Goal: Task Accomplishment & Management: Use online tool/utility

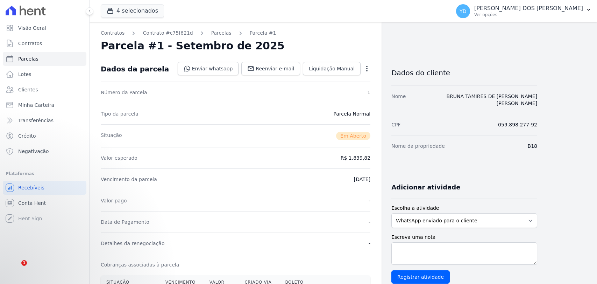
click at [37, 44] on span "Contratos" at bounding box center [30, 43] width 24 height 7
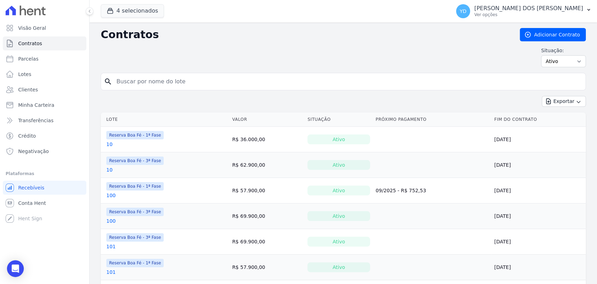
click at [176, 82] on input "search" at bounding box center [347, 82] width 471 height 14
type input "16"
click at [155, 82] on input "16" at bounding box center [347, 82] width 471 height 14
type input "70c"
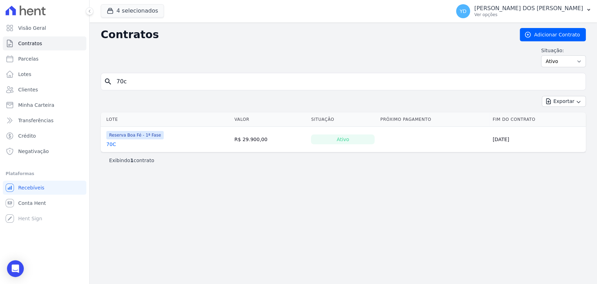
click at [112, 146] on link "70C" at bounding box center [111, 144] width 10 height 7
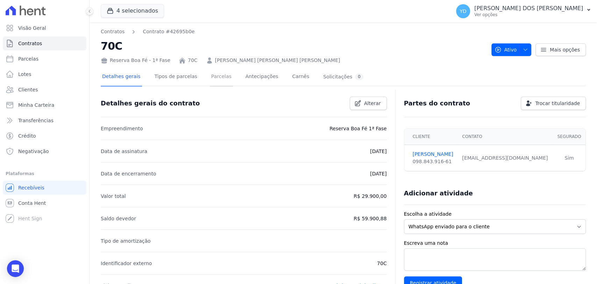
click at [218, 80] on link "Parcelas" at bounding box center [221, 77] width 23 height 19
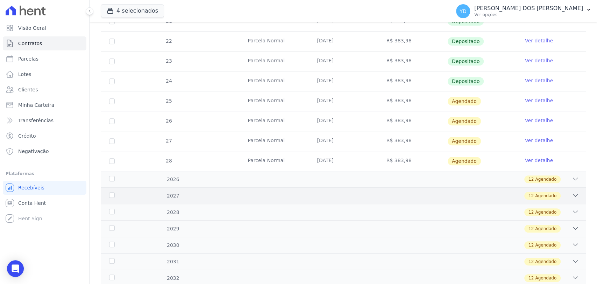
scroll to position [233, 0]
click at [525, 98] on link "Ver detalhe" at bounding box center [539, 99] width 28 height 7
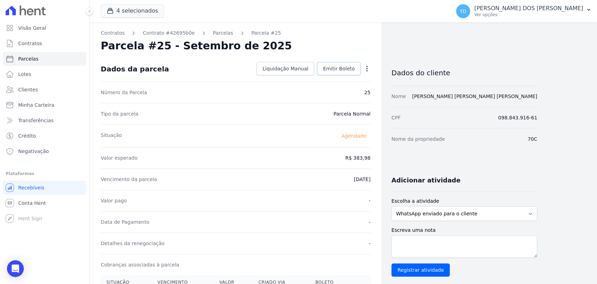
click at [336, 65] on span "Emitir Boleto" at bounding box center [339, 68] width 32 height 7
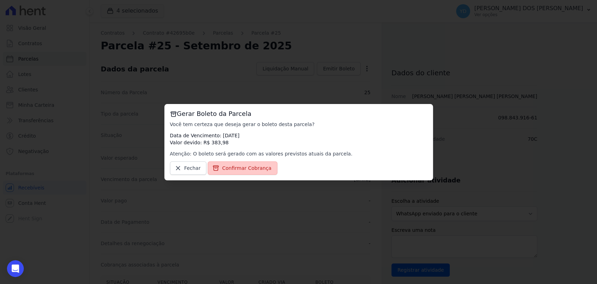
click at [242, 162] on link "Confirmar Cobrança" at bounding box center [243, 167] width 70 height 13
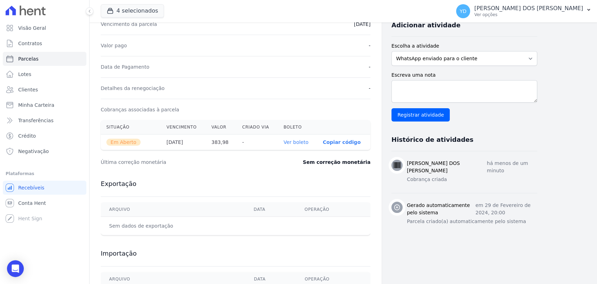
scroll to position [155, 0]
click at [302, 140] on link "Ver boleto" at bounding box center [296, 142] width 25 height 6
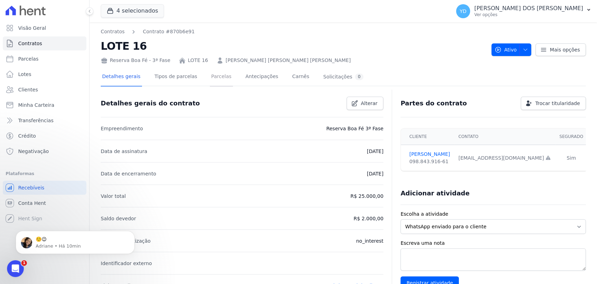
click at [213, 76] on link "Parcelas" at bounding box center [221, 77] width 23 height 19
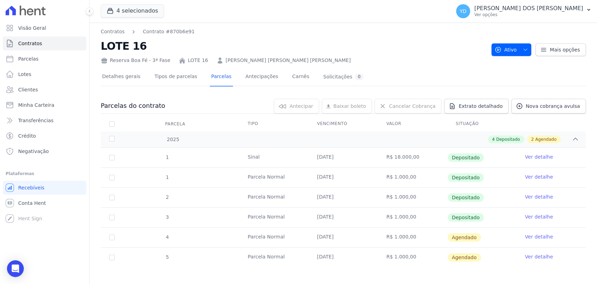
click at [526, 238] on link "Ver detalhe" at bounding box center [539, 236] width 28 height 7
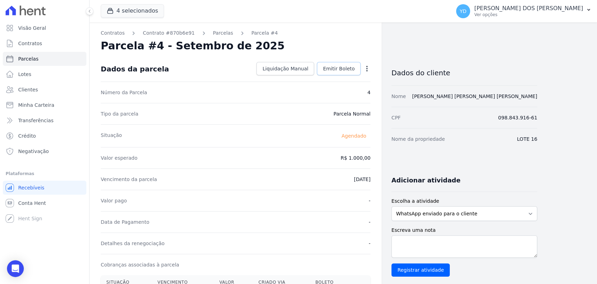
click at [333, 68] on span "Emitir Boleto" at bounding box center [339, 68] width 32 height 7
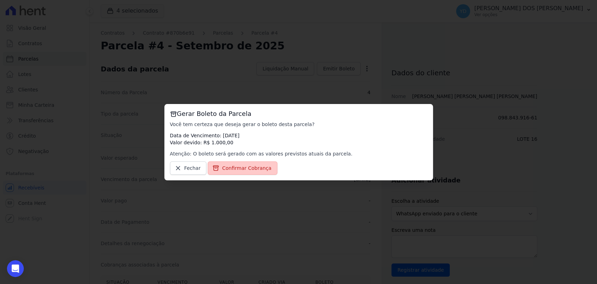
click at [255, 167] on span "Confirmar Cobrança" at bounding box center [246, 167] width 49 height 7
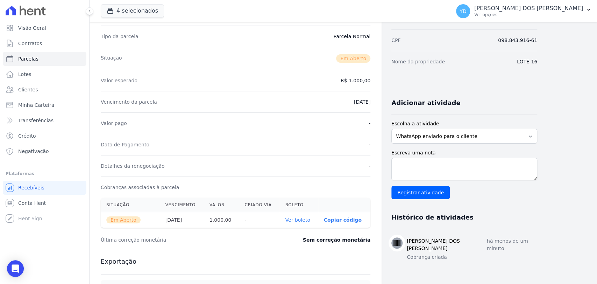
scroll to position [78, 0]
click at [300, 219] on link "Ver boleto" at bounding box center [297, 220] width 25 height 6
